Goal: Transaction & Acquisition: Obtain resource

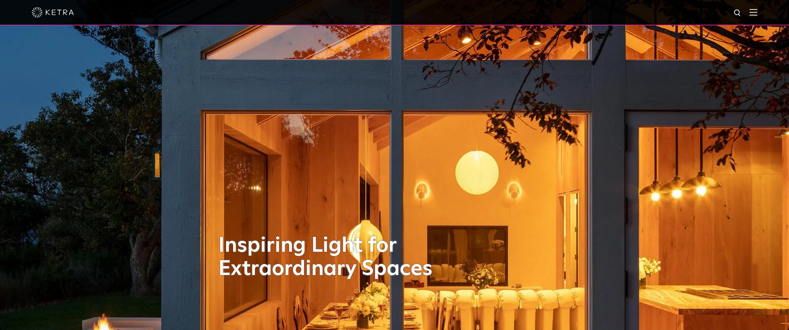
click at [754, 9] on img at bounding box center [754, 12] width 8 height 7
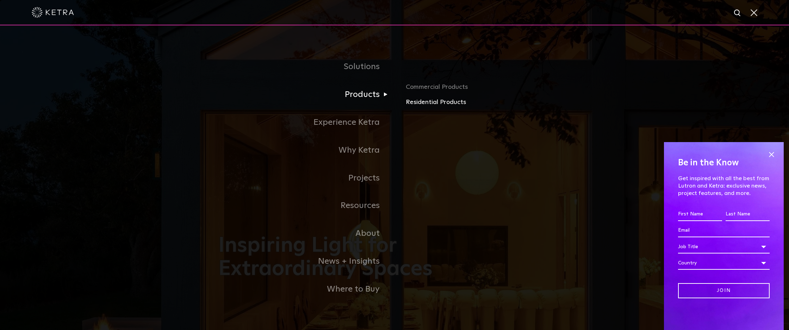
click at [411, 103] on link "Residential Products" at bounding box center [488, 102] width 165 height 10
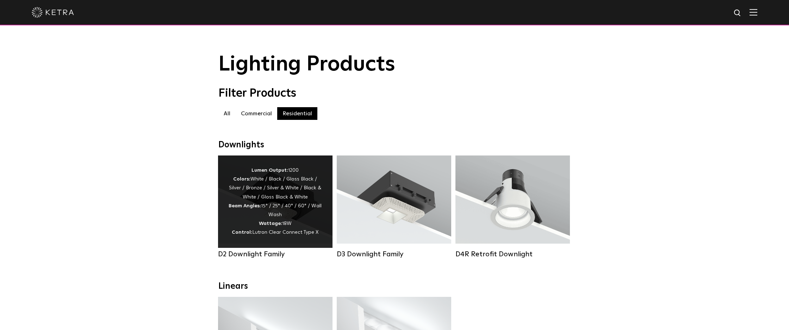
click at [296, 223] on div "Lumen Output: 1200 Colors: White / Black / Gloss Black / Silver / Bronze / Silv…" at bounding box center [275, 201] width 93 height 71
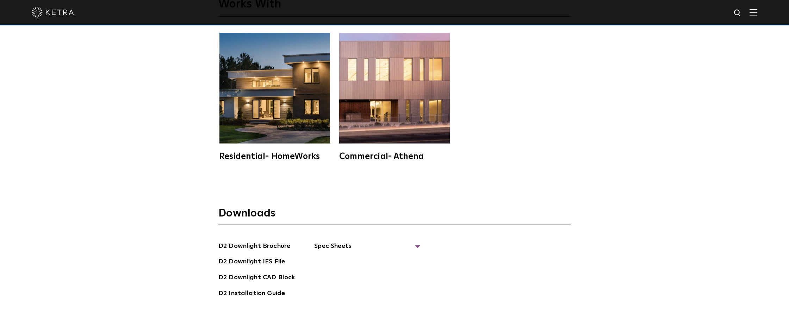
scroll to position [1998, 0]
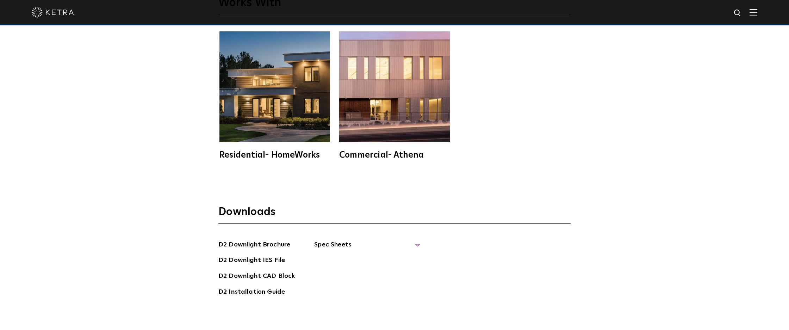
click at [329, 241] on span "Spec Sheets" at bounding box center [367, 248] width 106 height 16
click at [374, 255] on link "D2 Fixed Downlight Spec Sheet" at bounding box center [371, 260] width 97 height 11
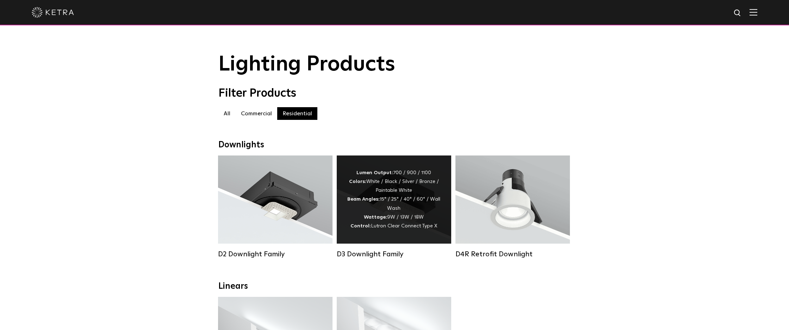
click at [403, 209] on div "Lumen Output: 700 / 900 / 1100 Colors: White / Black / Silver / Bronze / Painta…" at bounding box center [393, 199] width 93 height 62
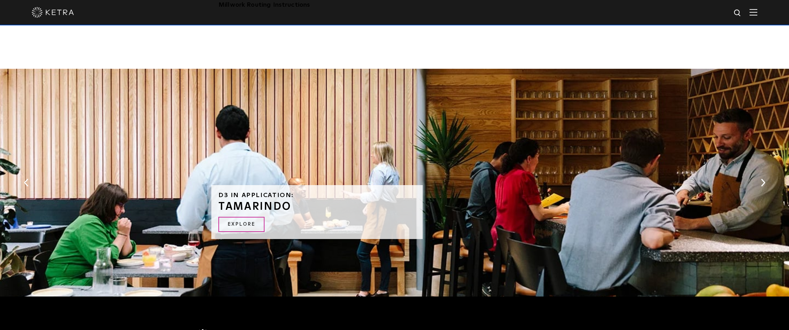
scroll to position [955, 0]
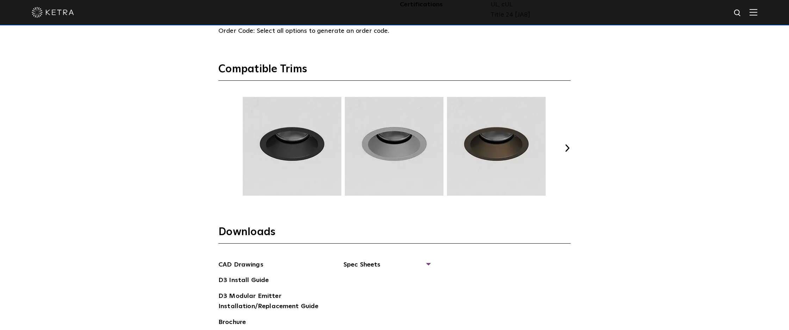
click at [431, 260] on div "CAD Drawings D3 Install Guide D3 Modular Emitter Installation/Replacement Guide…" at bounding box center [394, 320] width 352 height 121
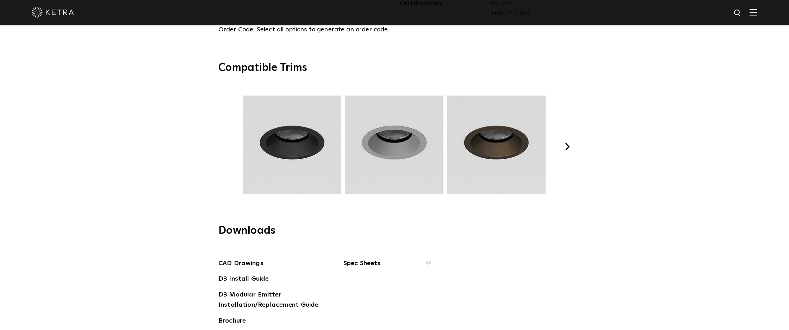
scroll to position [960, 0]
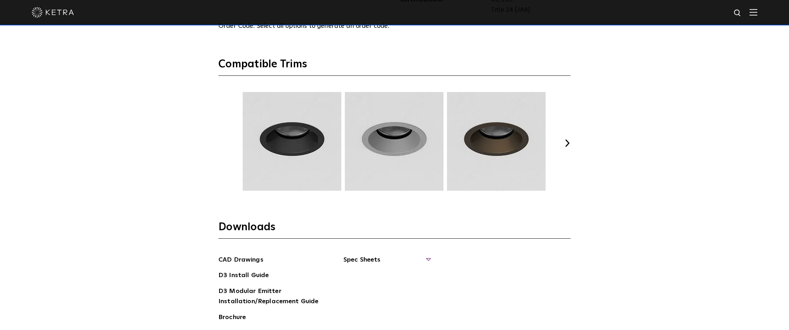
click at [428, 255] on span "Spec Sheets" at bounding box center [387, 263] width 86 height 16
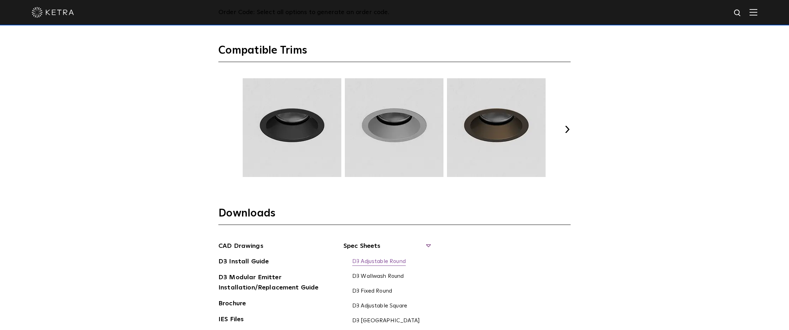
click at [395, 258] on link "D3 Adjustable Round" at bounding box center [379, 262] width 54 height 8
